Goal: Information Seeking & Learning: Check status

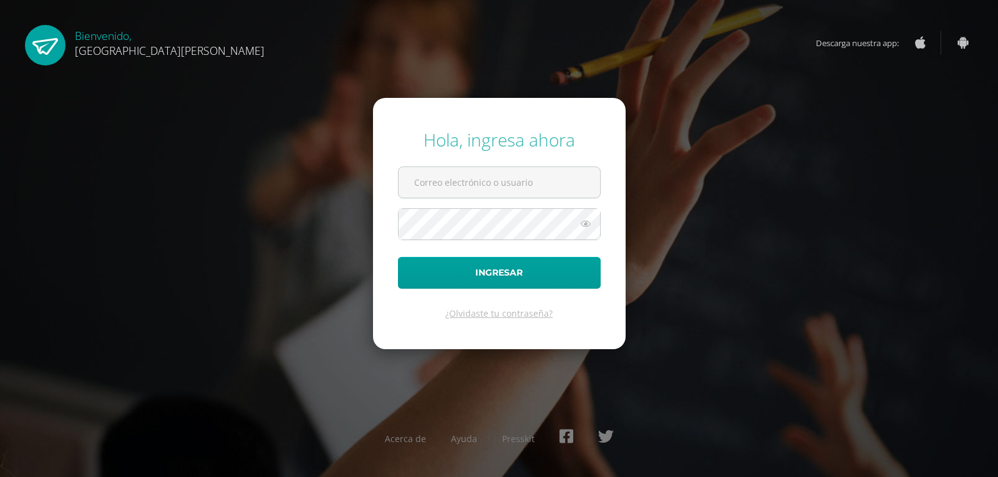
click at [506, 182] on input "text" at bounding box center [498, 182] width 201 height 31
type input "axlsiam@gmail.com"
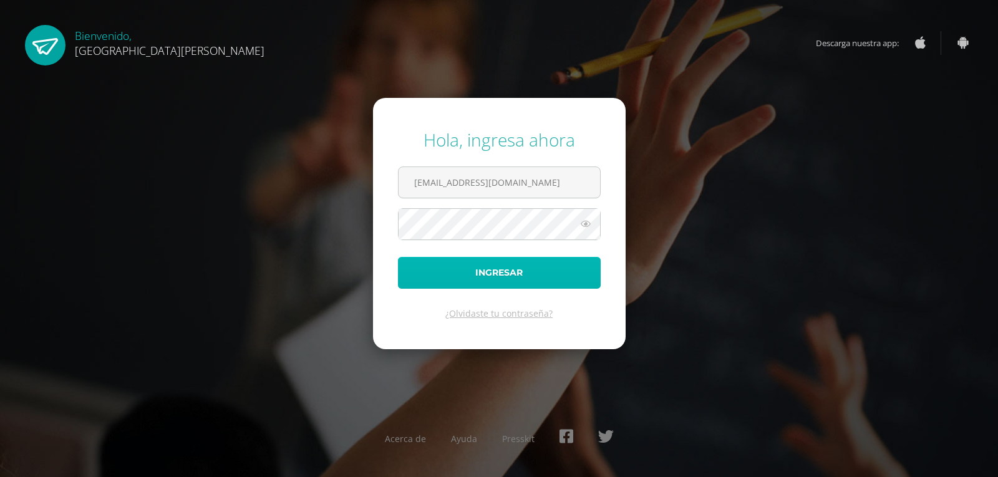
click at [548, 275] on button "Ingresar" at bounding box center [499, 273] width 203 height 32
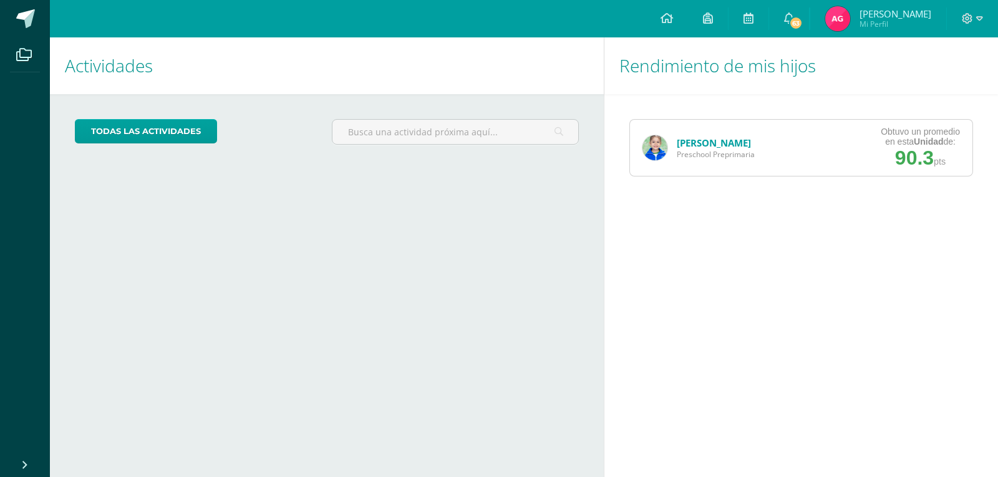
click at [658, 150] on img at bounding box center [654, 147] width 25 height 25
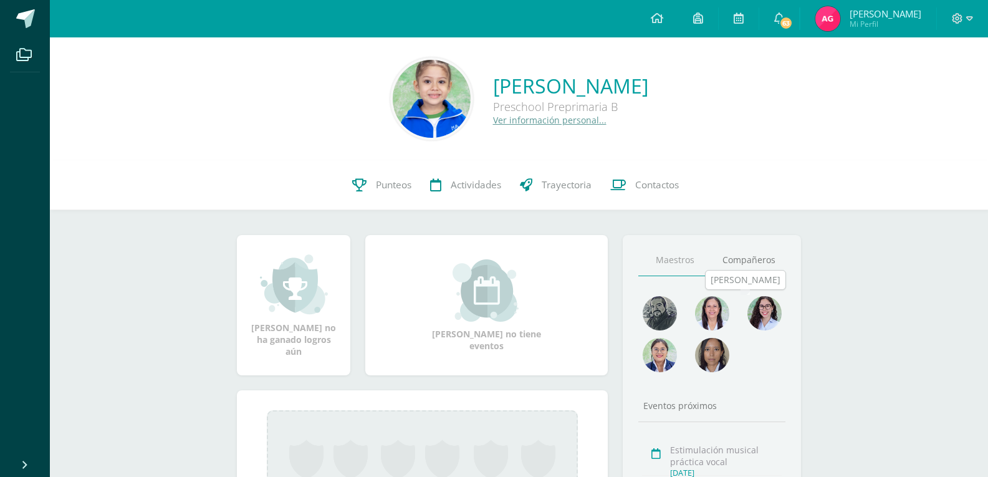
click at [760, 314] on img at bounding box center [765, 313] width 34 height 34
click at [459, 180] on span "Actividades" at bounding box center [476, 184] width 51 height 13
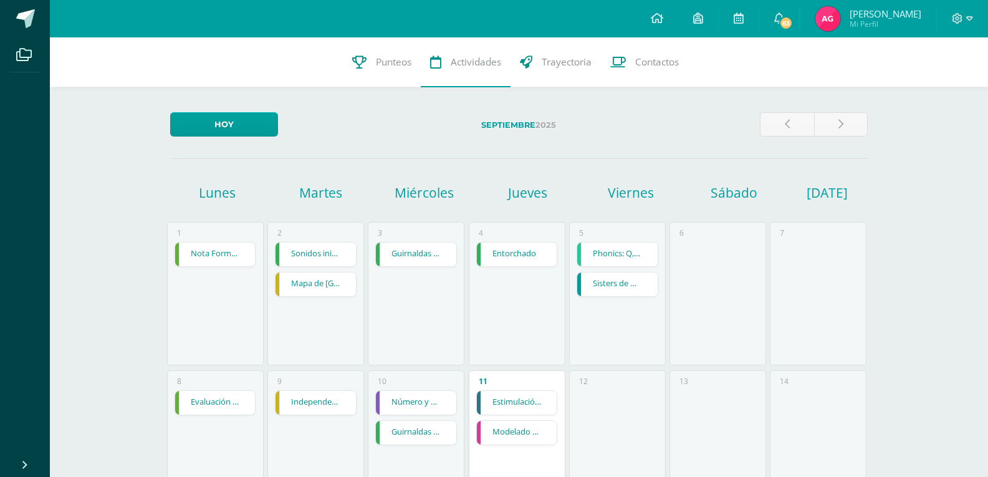
click at [532, 127] on strong "Septiembre" at bounding box center [508, 124] width 54 height 9
click at [547, 125] on label "Septiembre 2025" at bounding box center [519, 125] width 462 height 26
click at [511, 123] on strong "Septiembre" at bounding box center [508, 124] width 54 height 9
click at [839, 124] on link at bounding box center [841, 124] width 54 height 24
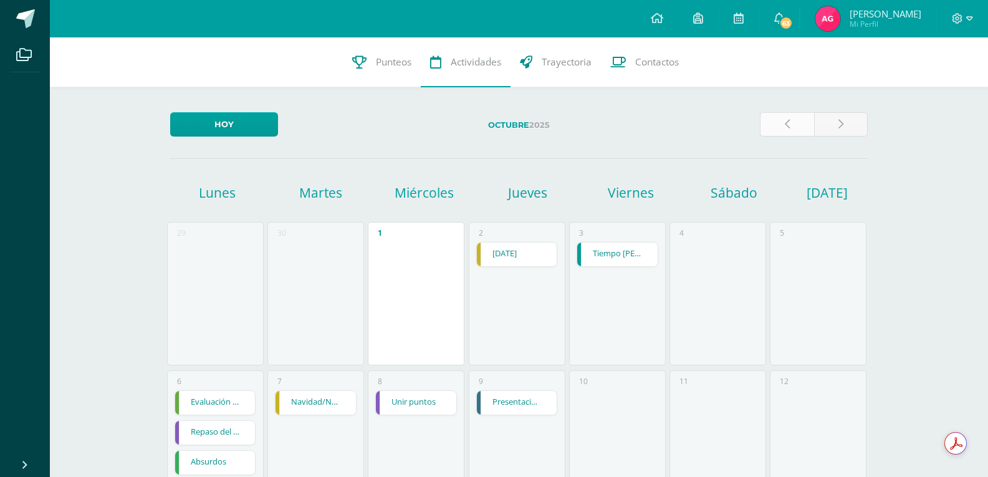
click at [773, 123] on link at bounding box center [787, 124] width 54 height 24
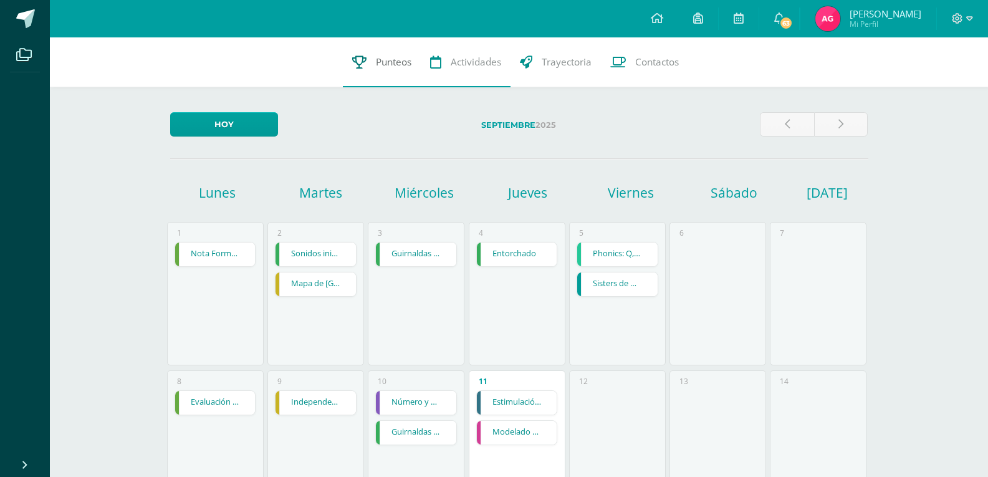
click at [402, 57] on span "Punteos" at bounding box center [394, 61] width 36 height 13
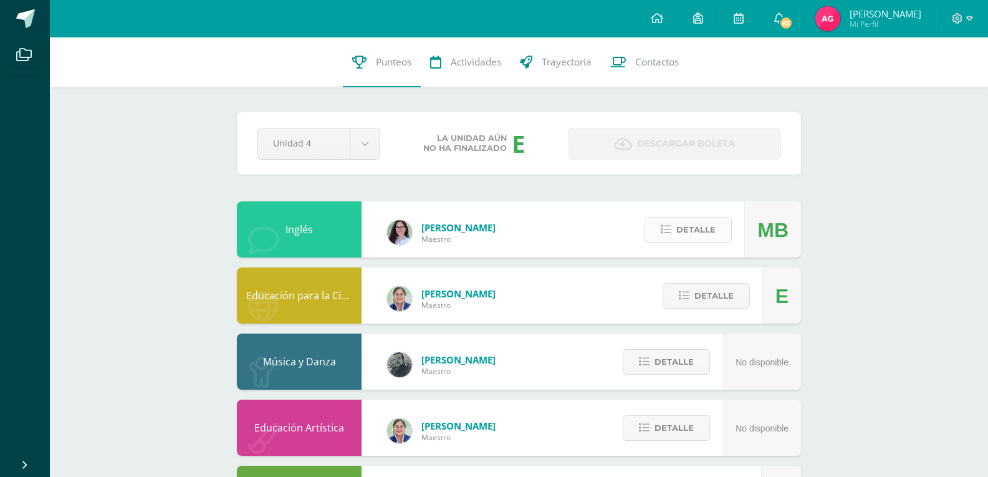
click at [712, 231] on span "Detalle" at bounding box center [696, 229] width 39 height 23
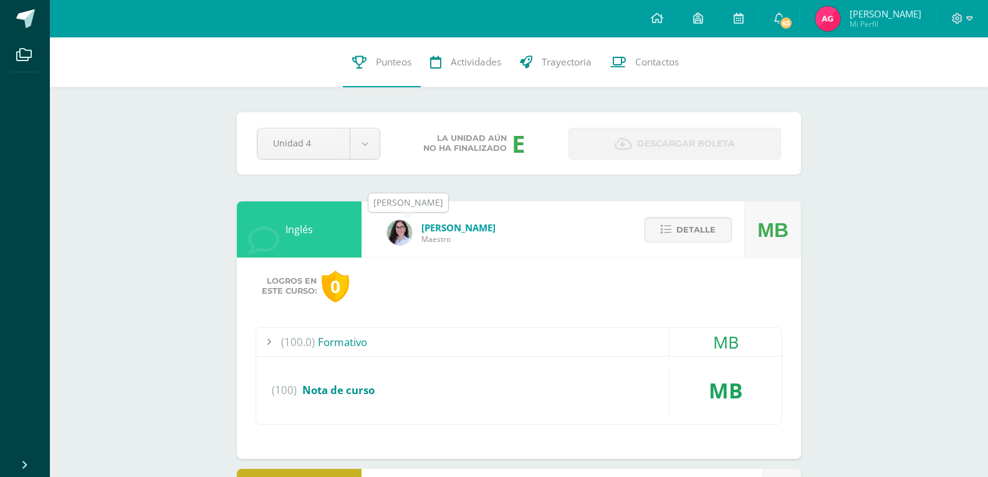
click at [395, 232] on img at bounding box center [399, 232] width 25 height 25
click at [709, 231] on span "Detalle" at bounding box center [696, 229] width 39 height 23
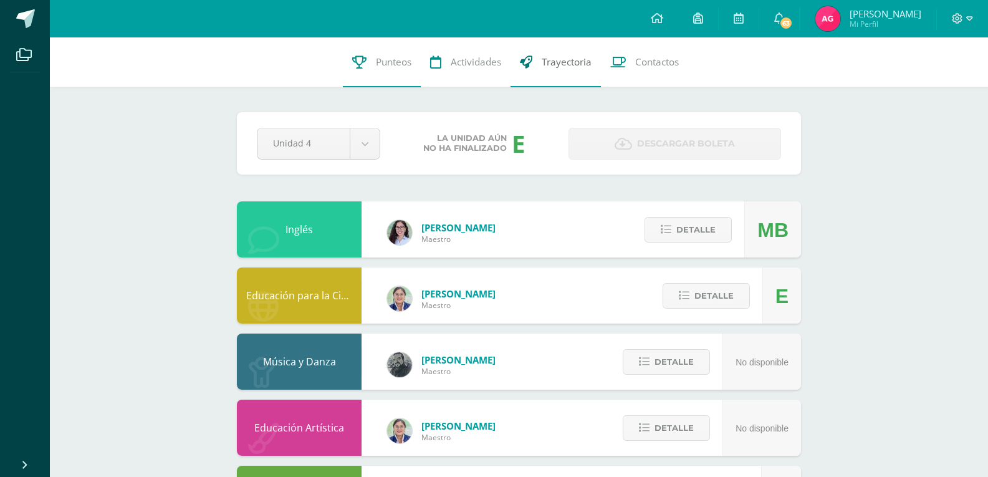
click at [561, 65] on span "Trayectoria" at bounding box center [567, 61] width 50 height 13
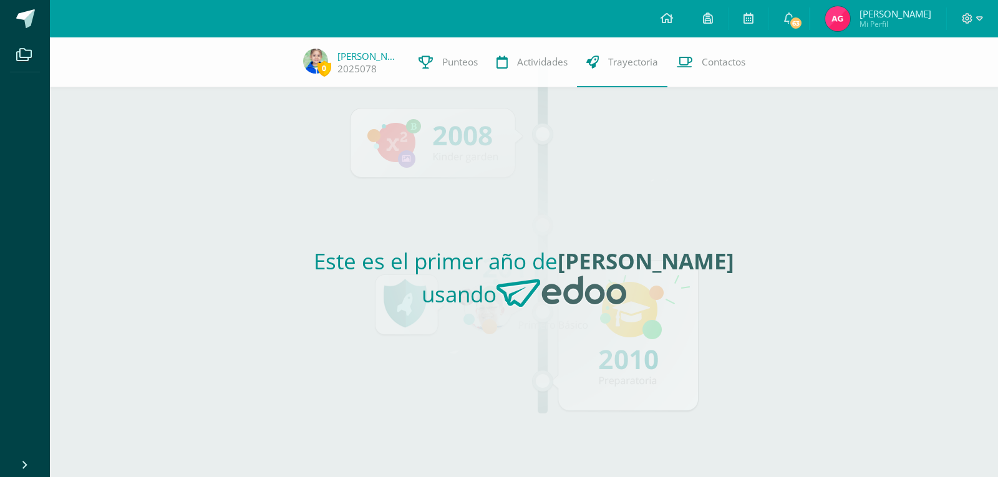
click at [577, 311] on h2 "Este es el primer año de Emma Valentina usando" at bounding box center [524, 282] width 564 height 72
click at [701, 69] on span "Contactos" at bounding box center [723, 61] width 44 height 13
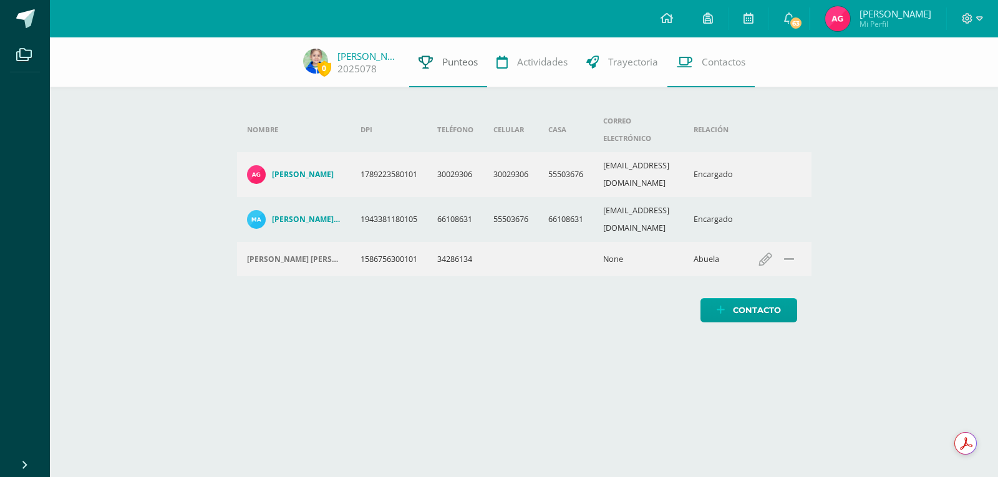
click at [462, 64] on span "Punteos" at bounding box center [460, 61] width 36 height 13
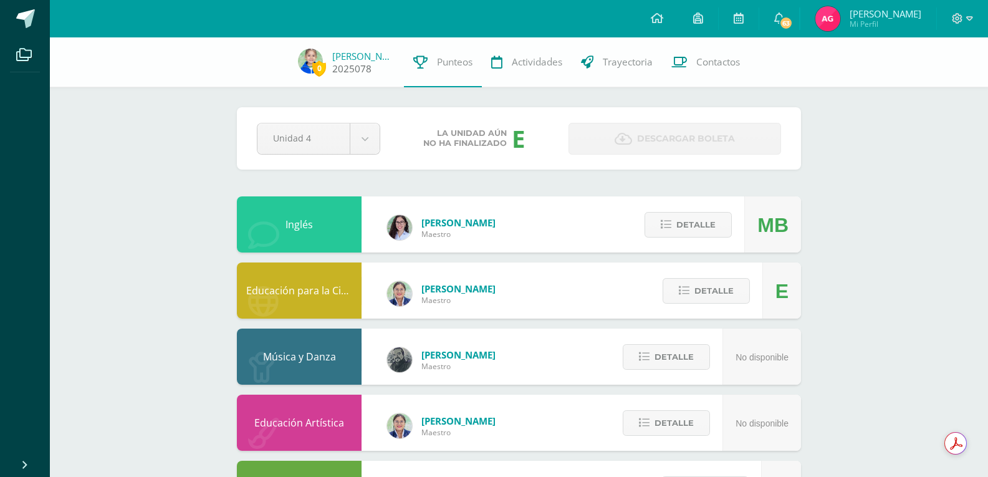
click at [395, 55] on link "[PERSON_NAME]" at bounding box center [363, 56] width 62 height 12
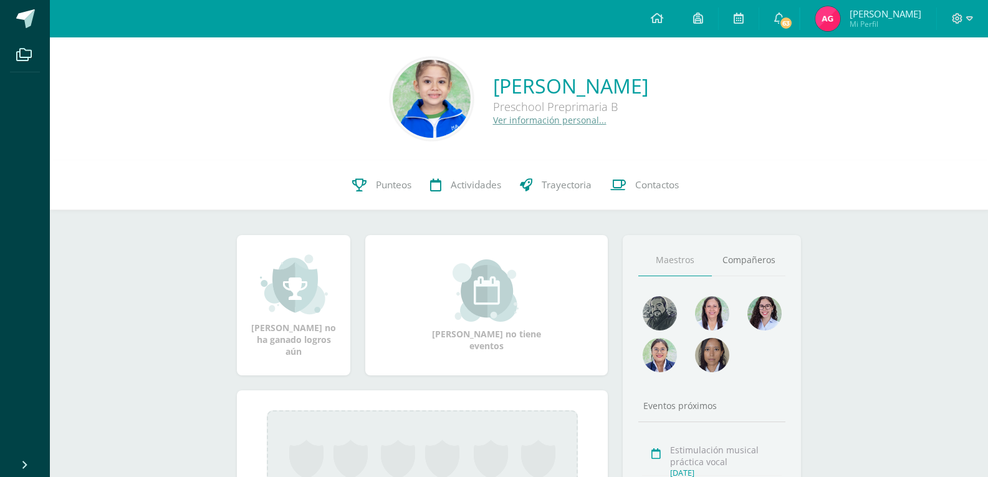
click at [493, 118] on link "Ver información personal..." at bounding box center [549, 120] width 113 height 12
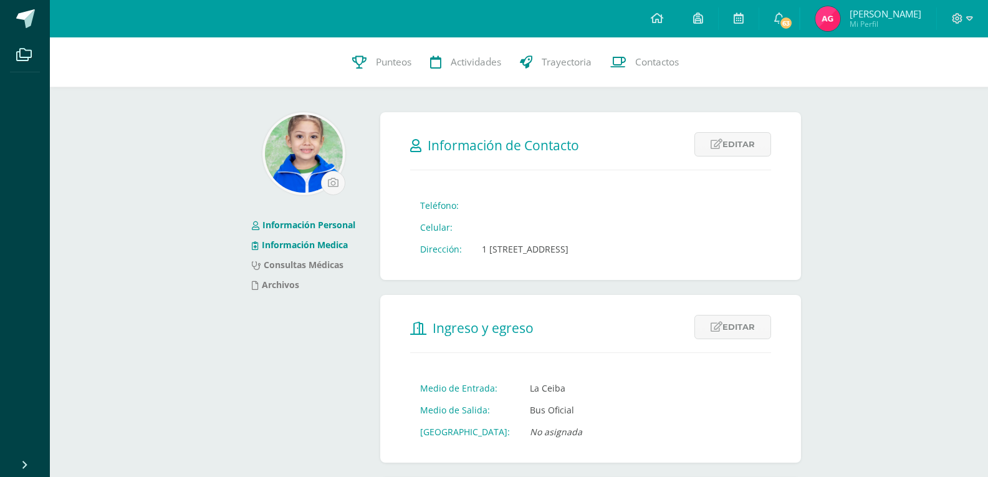
click at [324, 244] on link "Información Medica" at bounding box center [300, 245] width 96 height 12
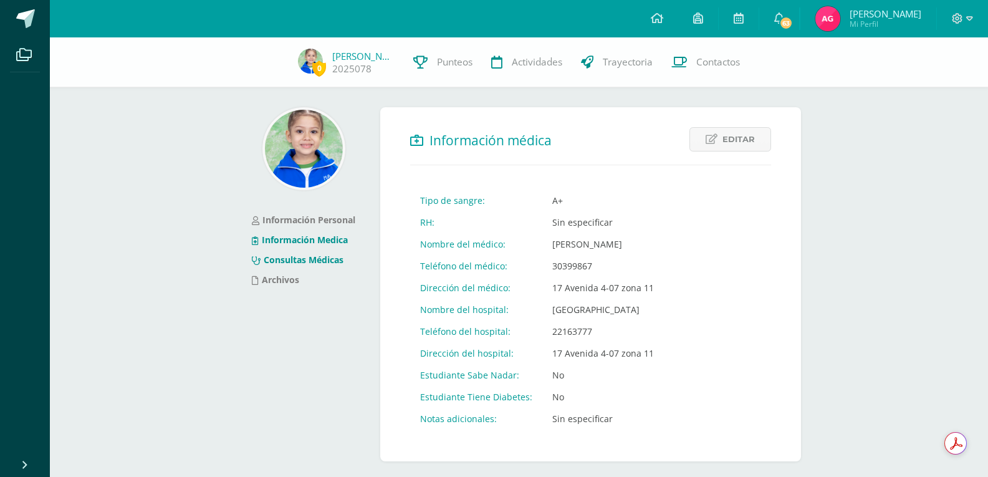
click at [319, 262] on link "Consultas Médicas" at bounding box center [298, 260] width 92 height 12
